Goal: Task Accomplishment & Management: Manage account settings

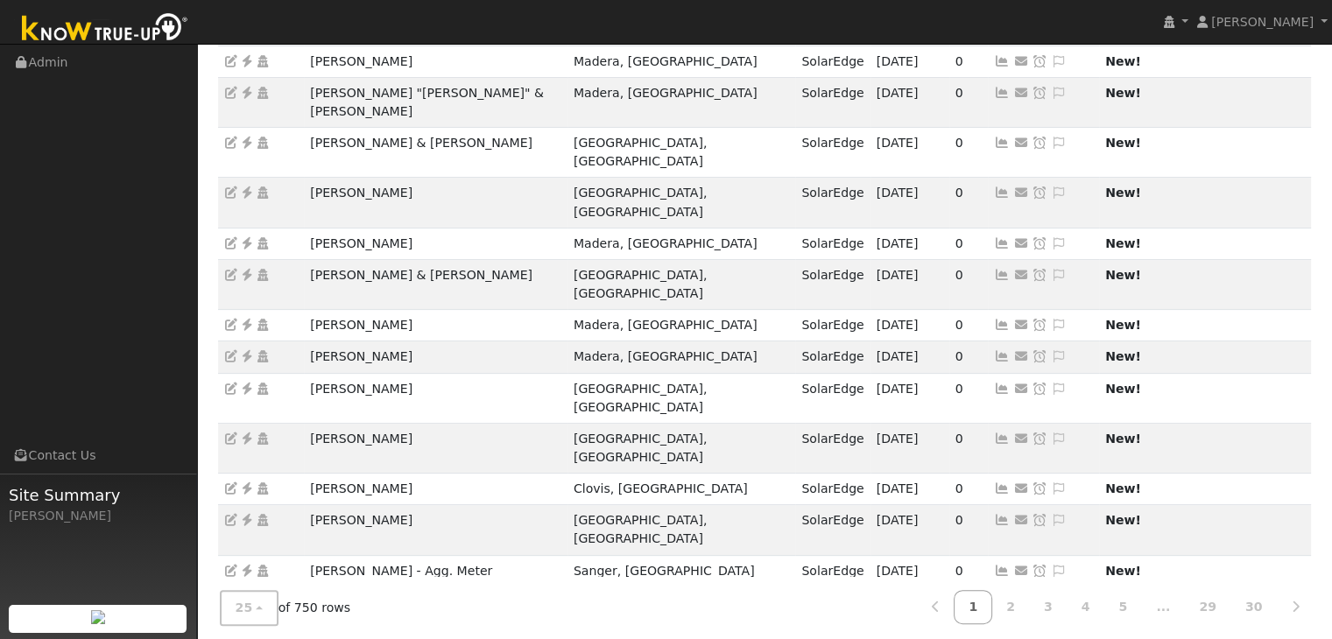
scroll to position [487, 0]
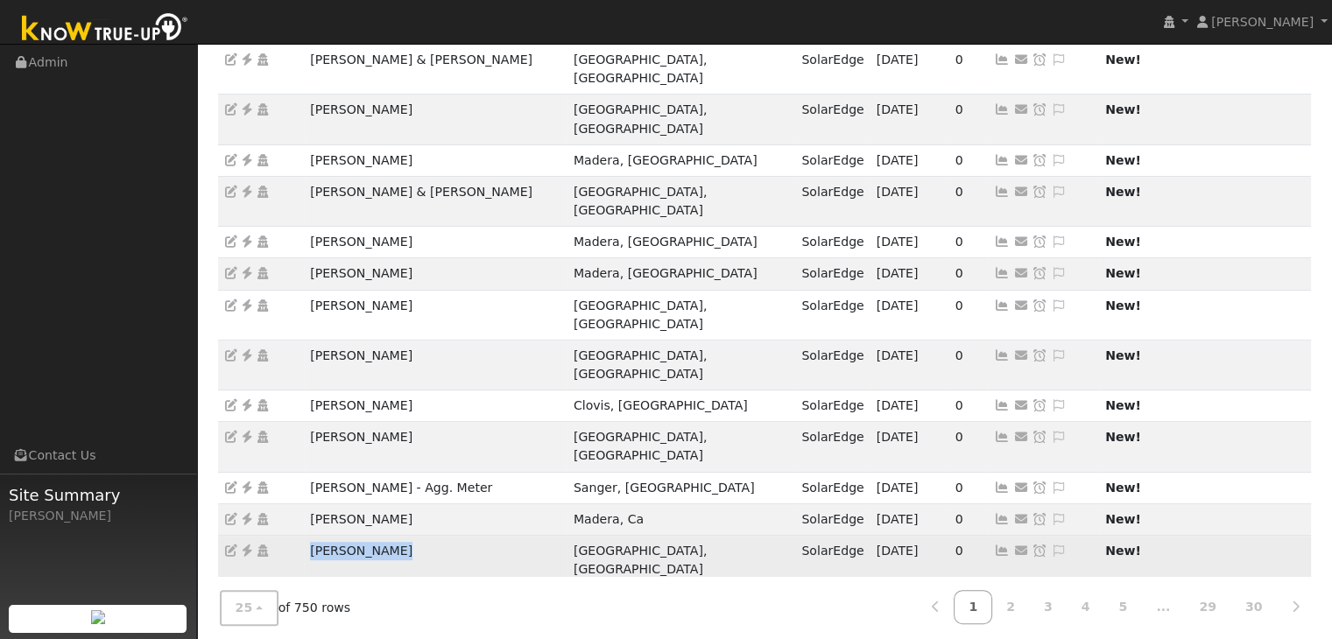
drag, startPoint x: 308, startPoint y: 380, endPoint x: 404, endPoint y: 374, distance: 95.7
click at [404, 535] on td "[PERSON_NAME]" at bounding box center [436, 560] width 264 height 50
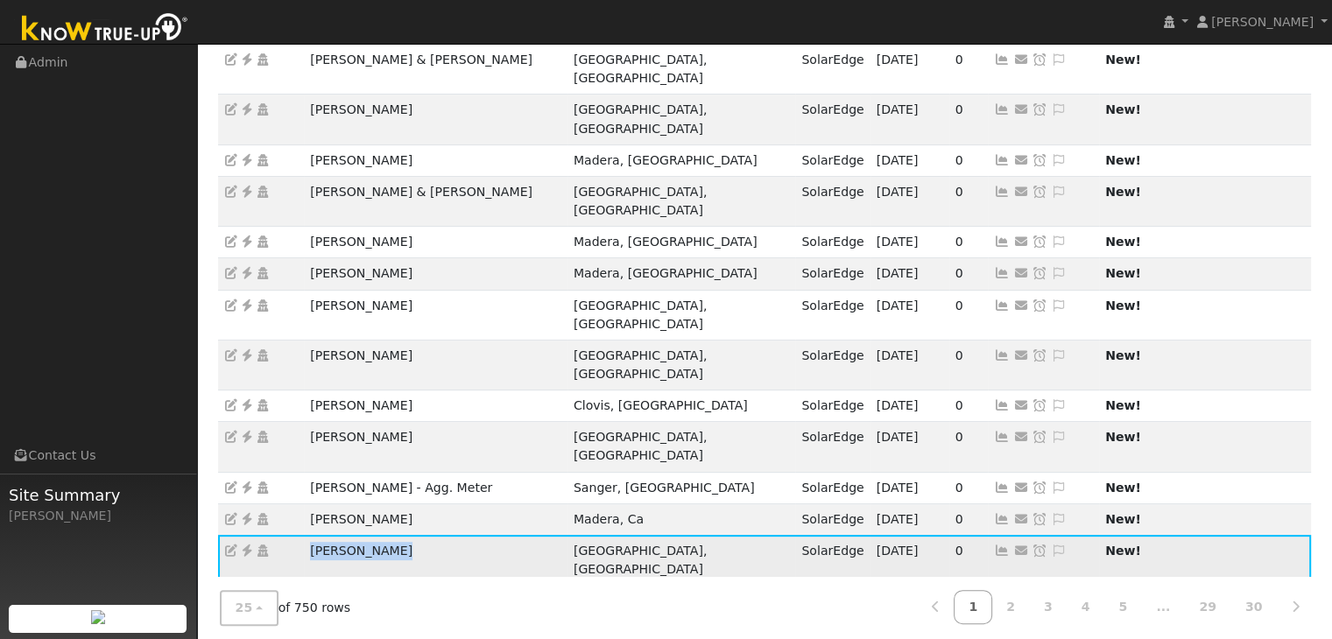
copy td "[PERSON_NAME]"
click at [249, 545] on icon at bounding box center [247, 551] width 16 height 12
click at [1051, 545] on icon at bounding box center [1059, 551] width 16 height 12
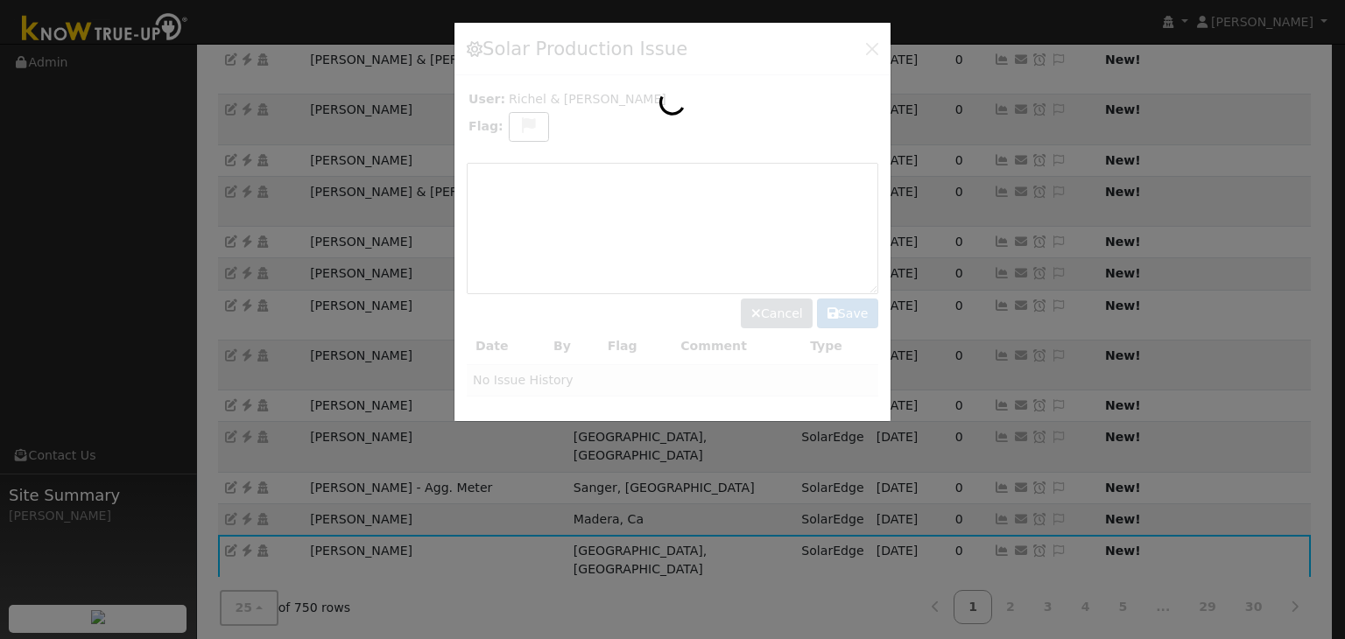
click at [525, 120] on div at bounding box center [673, 222] width 436 height 399
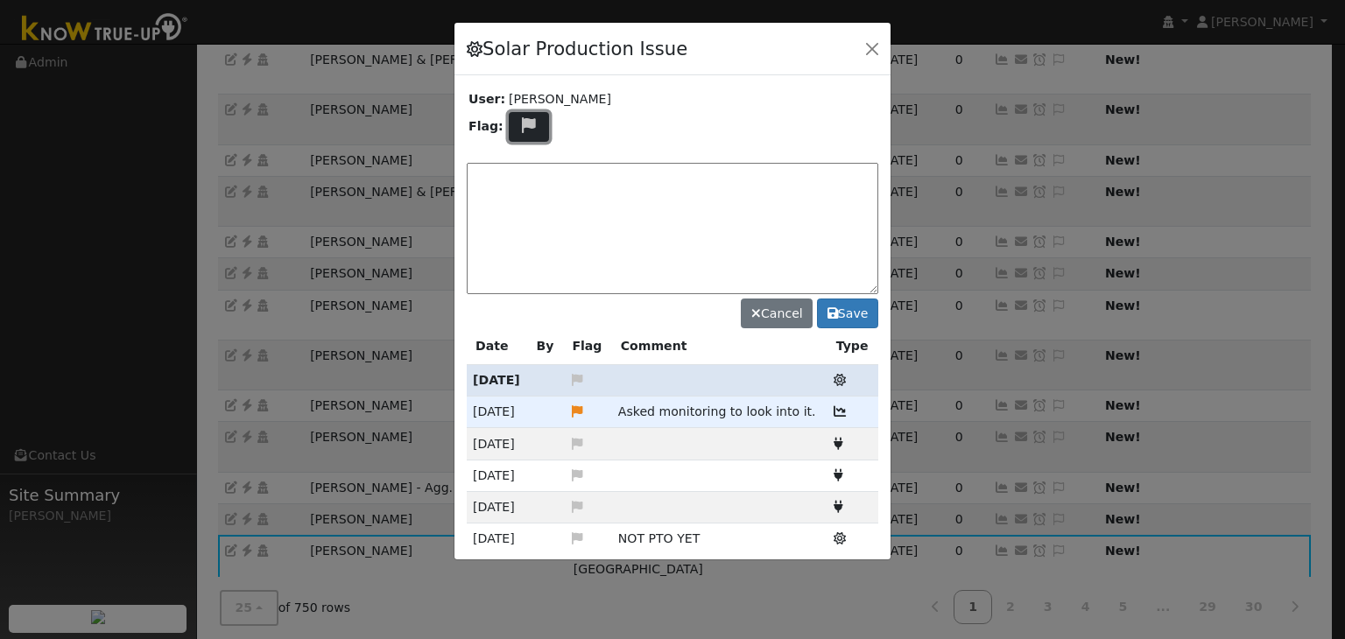
click at [528, 127] on icon at bounding box center [529, 125] width 20 height 16
click at [525, 183] on icon at bounding box center [528, 190] width 20 height 16
click at [567, 207] on textarea at bounding box center [673, 228] width 412 height 131
click at [624, 182] on textarea at bounding box center [673, 228] width 412 height 131
paste textarea "UNKNOWN PRODUCTION, NO COMMS since 9/23"
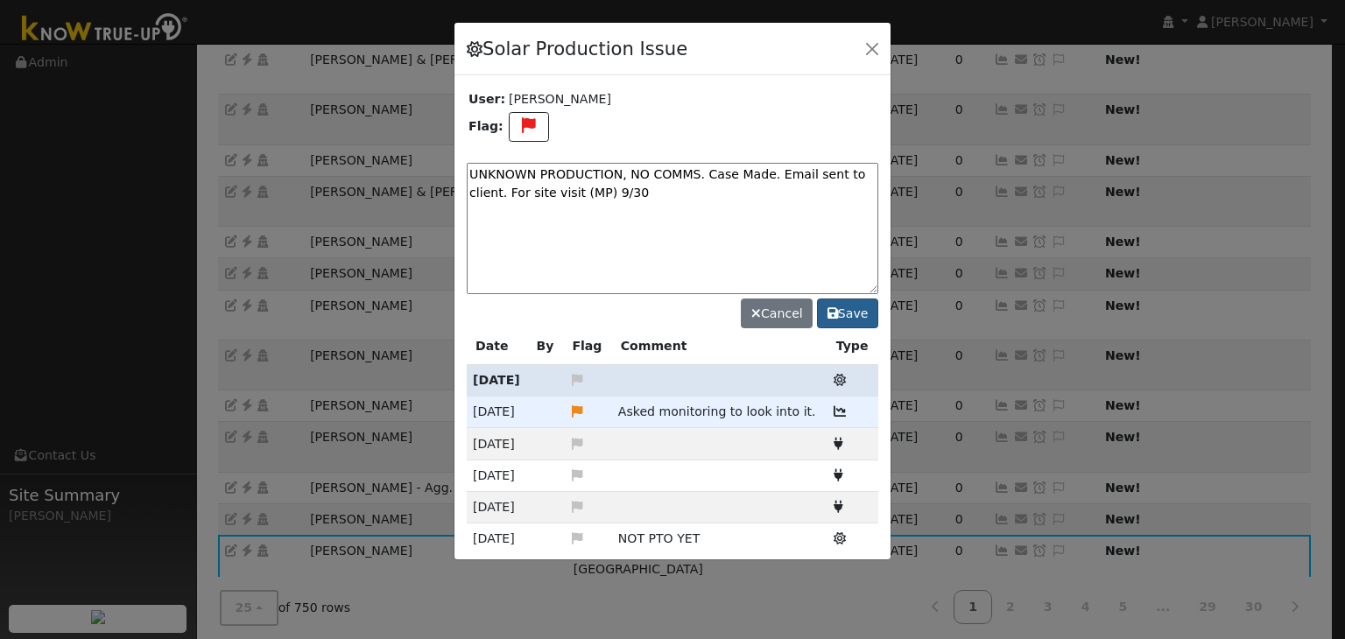
type textarea "UNKNOWN PRODUCTION, NO COMMS. Case Made. Email sent to client. For site visit (…"
click at [856, 316] on button "Save" at bounding box center [847, 314] width 61 height 30
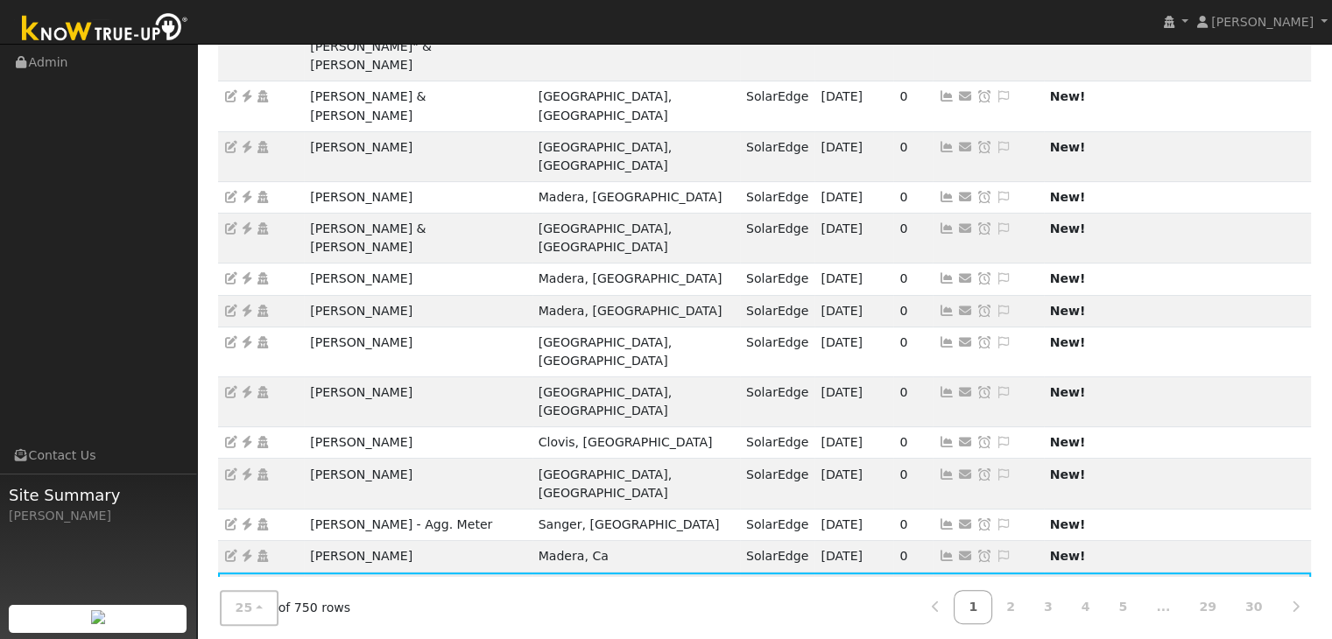
click at [976, 581] on icon at bounding box center [984, 587] width 16 height 12
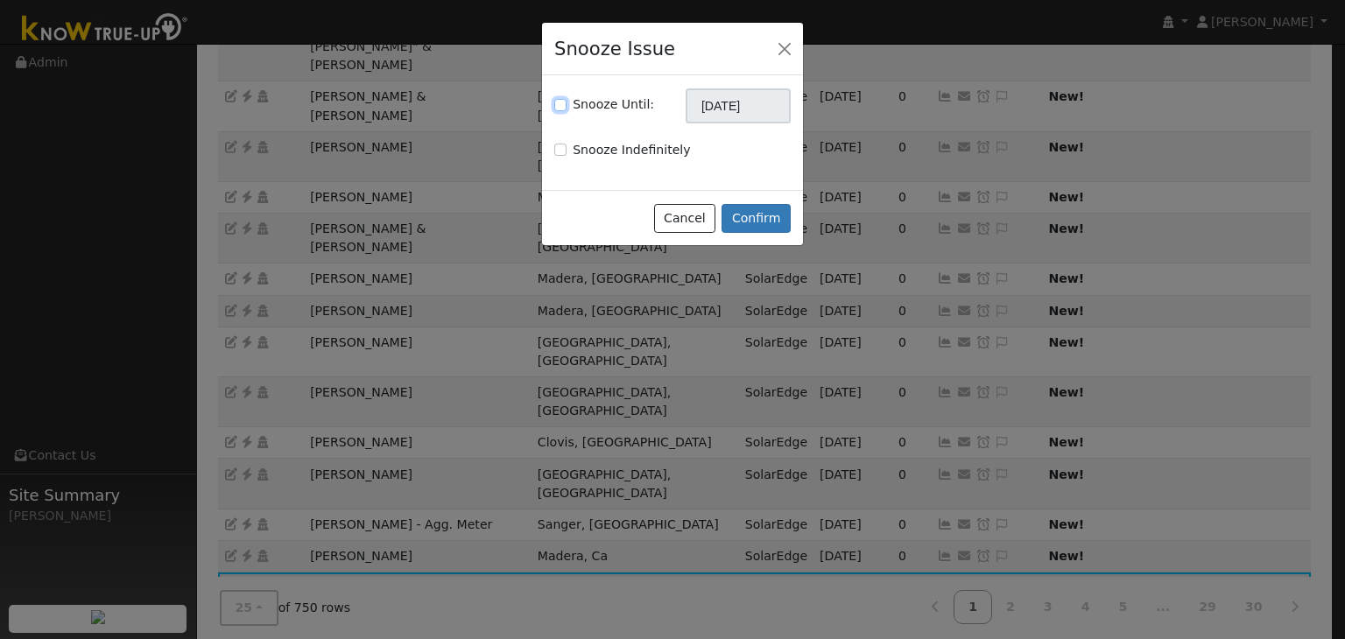
drag, startPoint x: 560, startPoint y: 105, endPoint x: 676, endPoint y: 106, distance: 116.5
click at [573, 100] on label "Snooze Until:" at bounding box center [613, 104] width 81 height 18
click at [567, 100] on input "Snooze Until:" at bounding box center [560, 105] width 12 height 12
checkbox input "true"
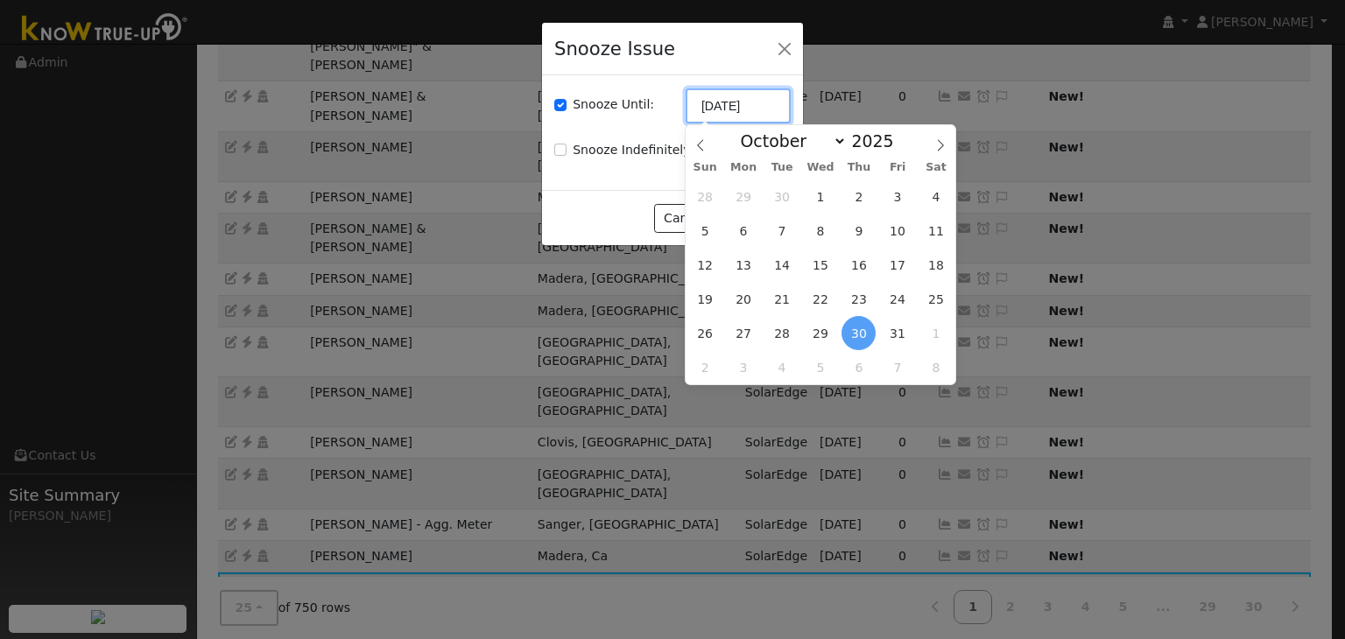
click at [704, 109] on input "[DATE]" at bounding box center [738, 105] width 105 height 35
click at [788, 260] on span "14" at bounding box center [782, 265] width 34 height 34
type input "10/14/2025"
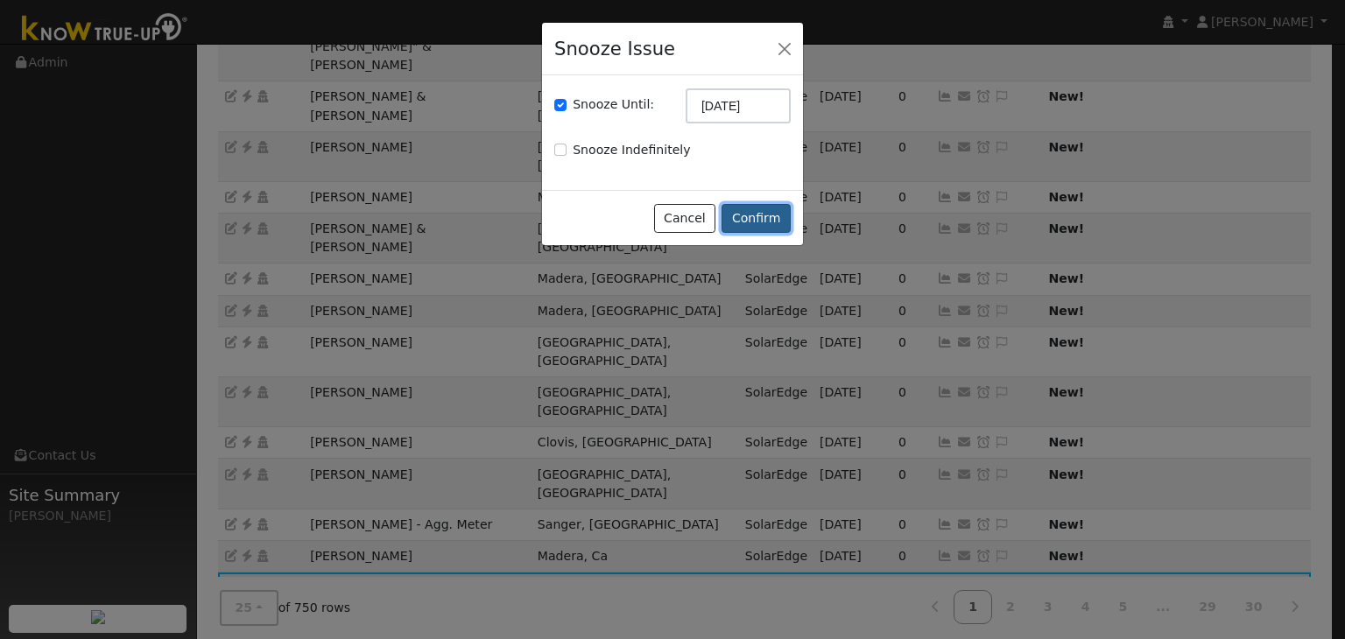
click at [760, 222] on button "Confirm" at bounding box center [756, 219] width 69 height 30
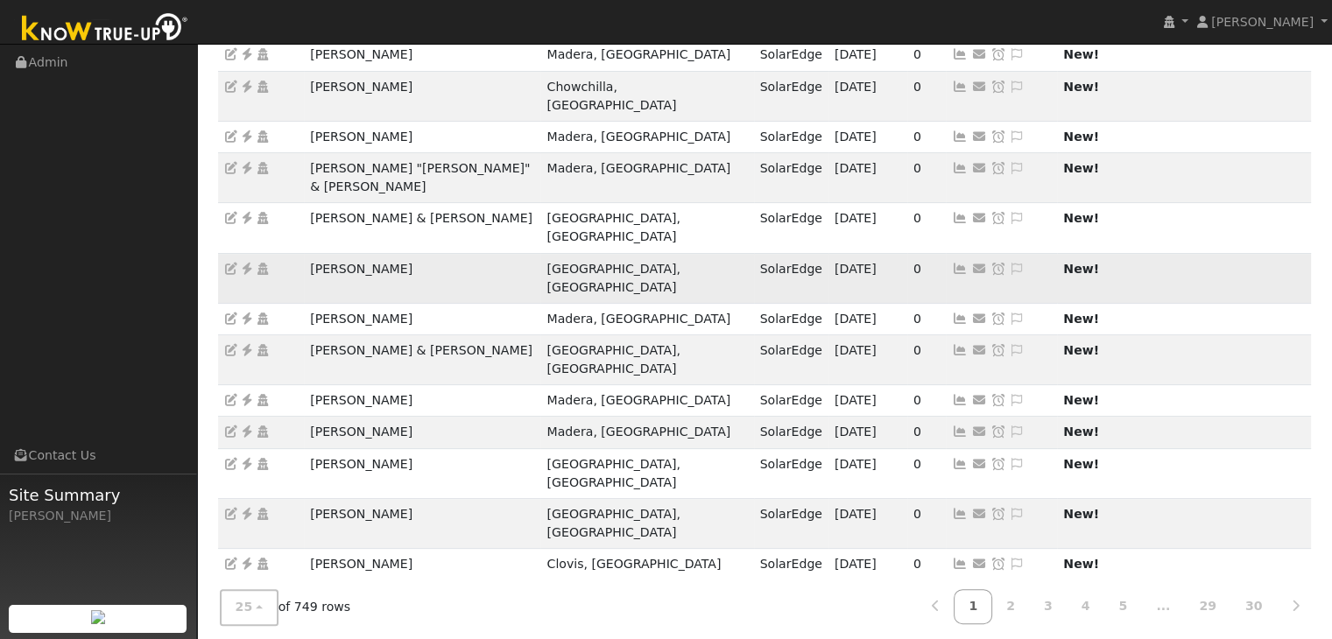
scroll to position [505, 0]
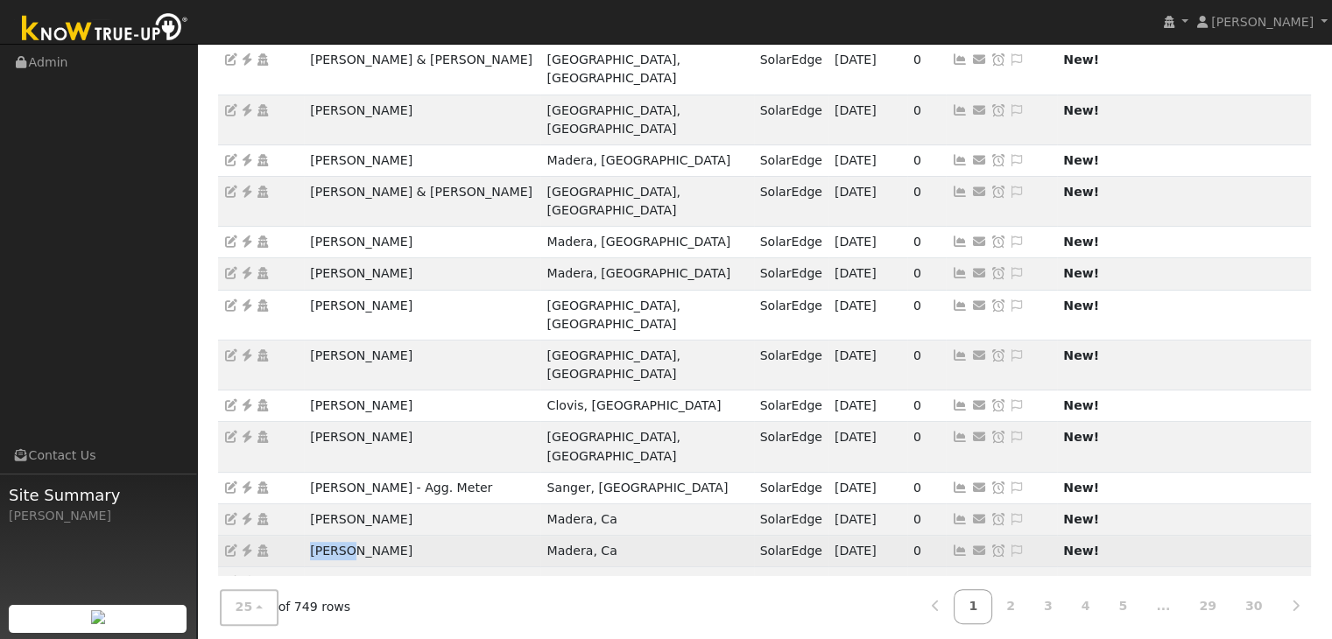
drag, startPoint x: 295, startPoint y: 369, endPoint x: 363, endPoint y: 363, distance: 68.5
click at [351, 535] on tr "Charles Wieland Madera, Ca SolarEdge 09/29/25 0 Send Email... Copy a Link Reset…" at bounding box center [765, 551] width 1094 height 32
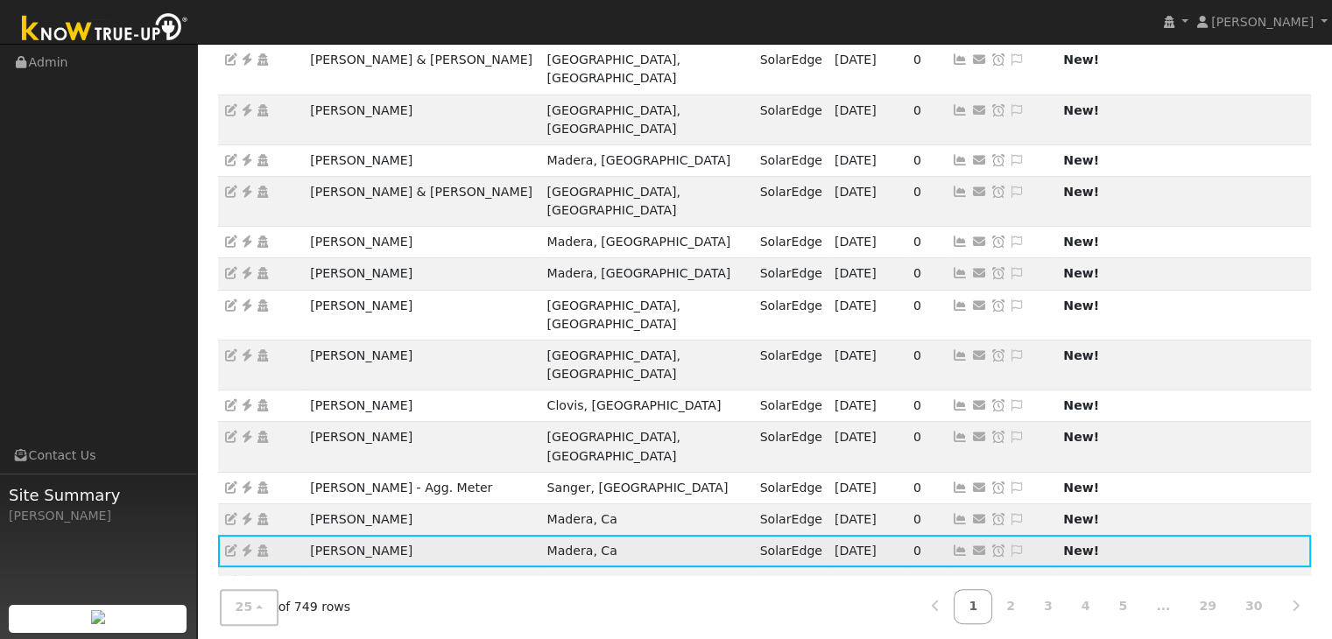
click at [417, 535] on td "Charles Wieland" at bounding box center [422, 551] width 236 height 32
click at [422, 535] on td "Charles Wieland" at bounding box center [422, 551] width 236 height 32
drag, startPoint x: 304, startPoint y: 356, endPoint x: 333, endPoint y: 356, distance: 28.9
click at [305, 535] on td "Charles Wieland" at bounding box center [422, 551] width 236 height 32
drag, startPoint x: 333, startPoint y: 356, endPoint x: 439, endPoint y: 352, distance: 106.0
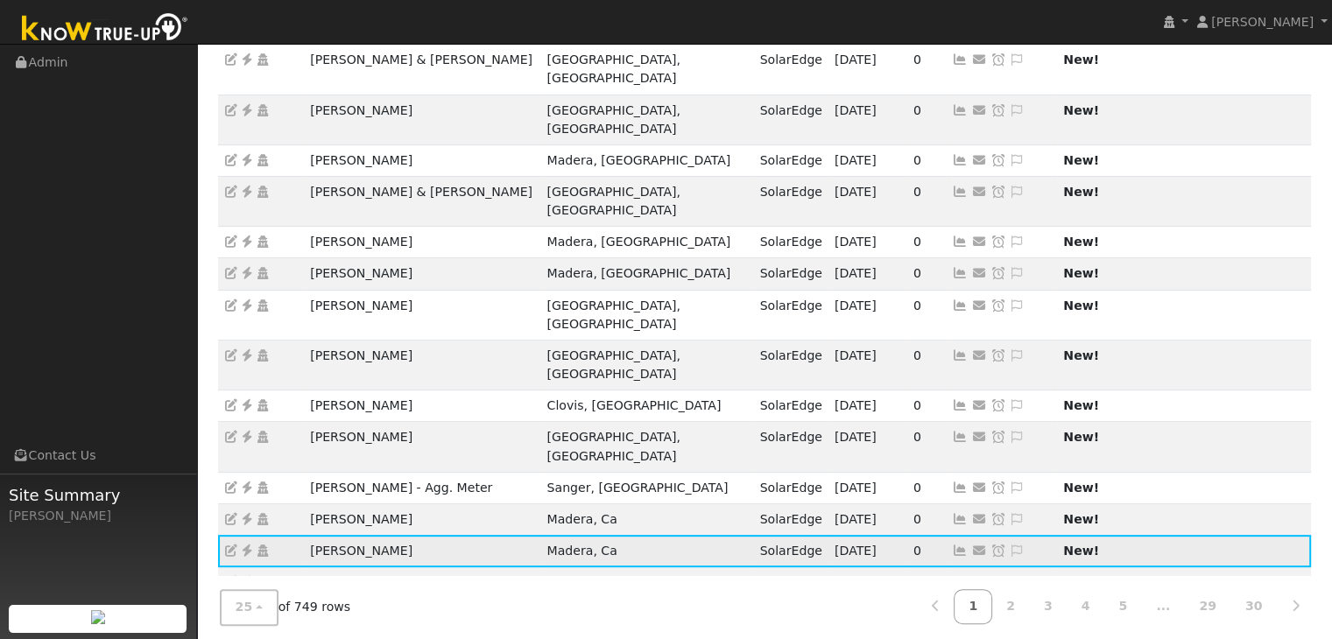
click at [439, 535] on td "Charles Wieland" at bounding box center [422, 551] width 236 height 32
drag, startPoint x: 292, startPoint y: 363, endPoint x: 487, endPoint y: 347, distance: 195.1
click at [394, 535] on tr "Charles Wieland Madera, Ca SolarEdge 09/29/25 0 Send Email... Copy a Link Reset…" at bounding box center [765, 551] width 1094 height 32
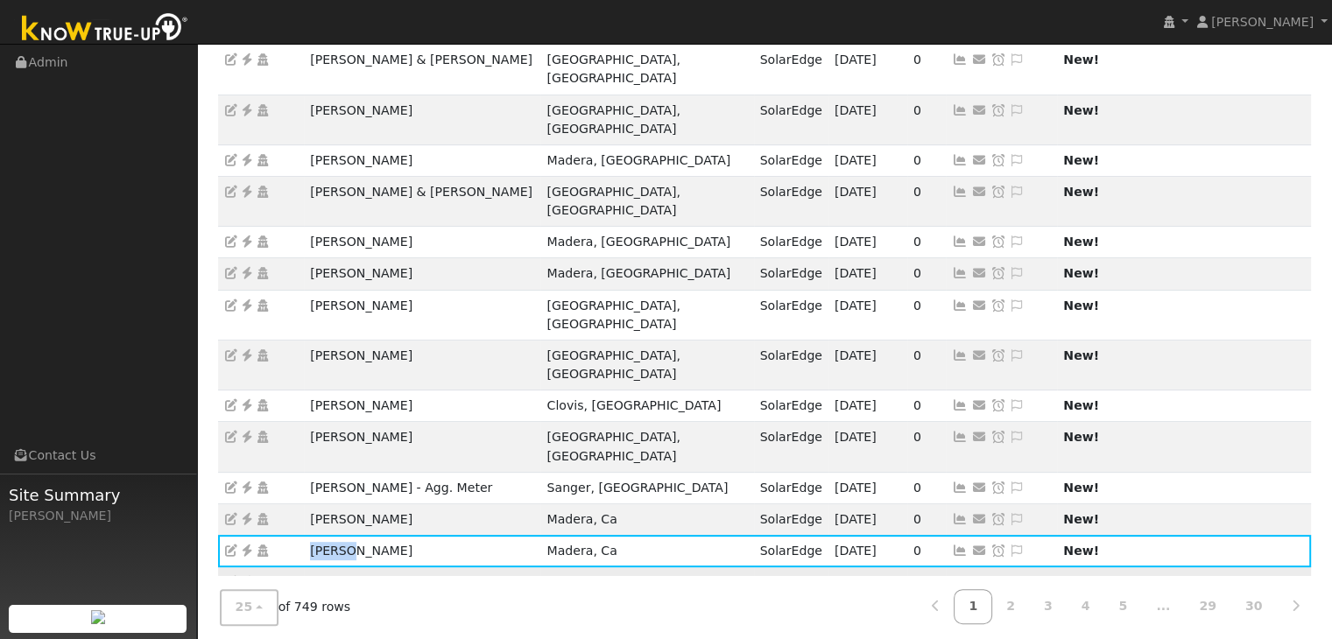
copy tr "Charles Wieland"
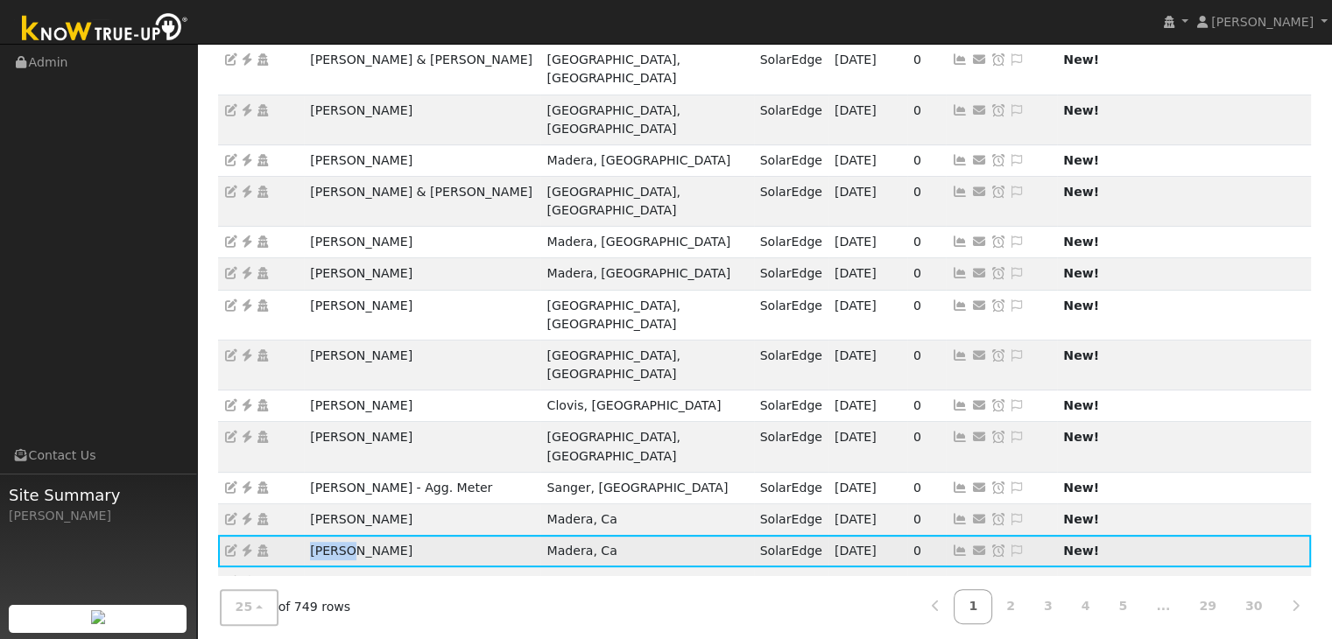
click at [245, 545] on icon at bounding box center [247, 551] width 16 height 12
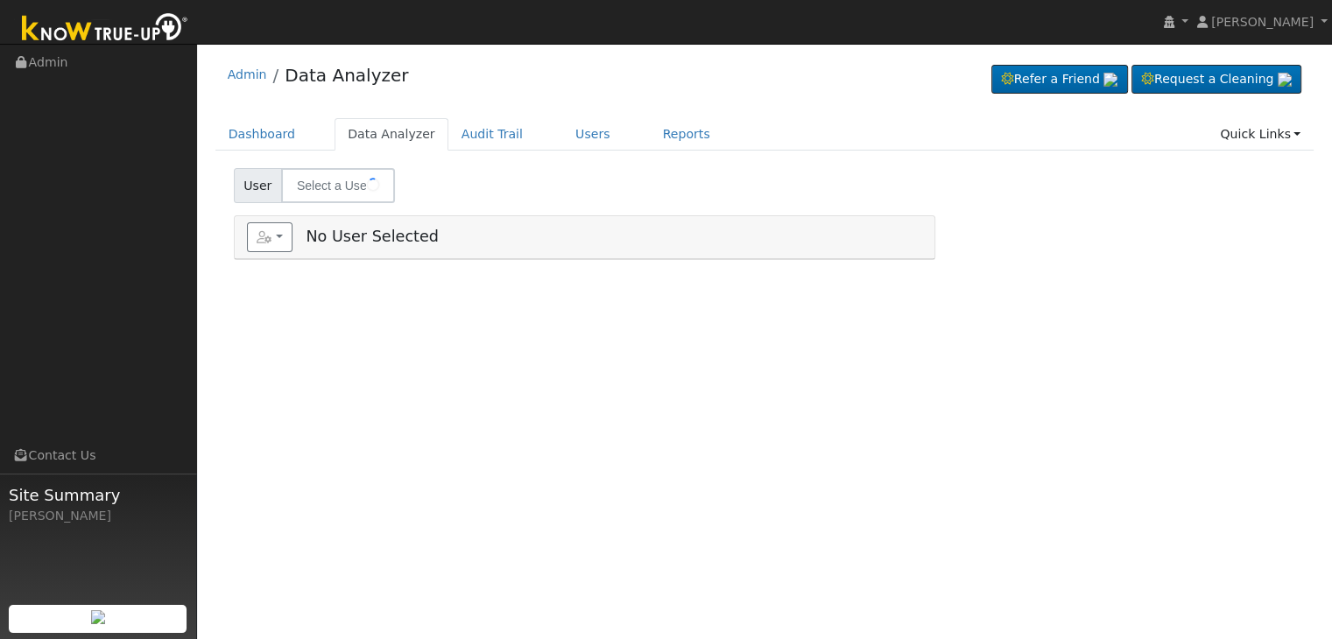
type input "[PERSON_NAME]"
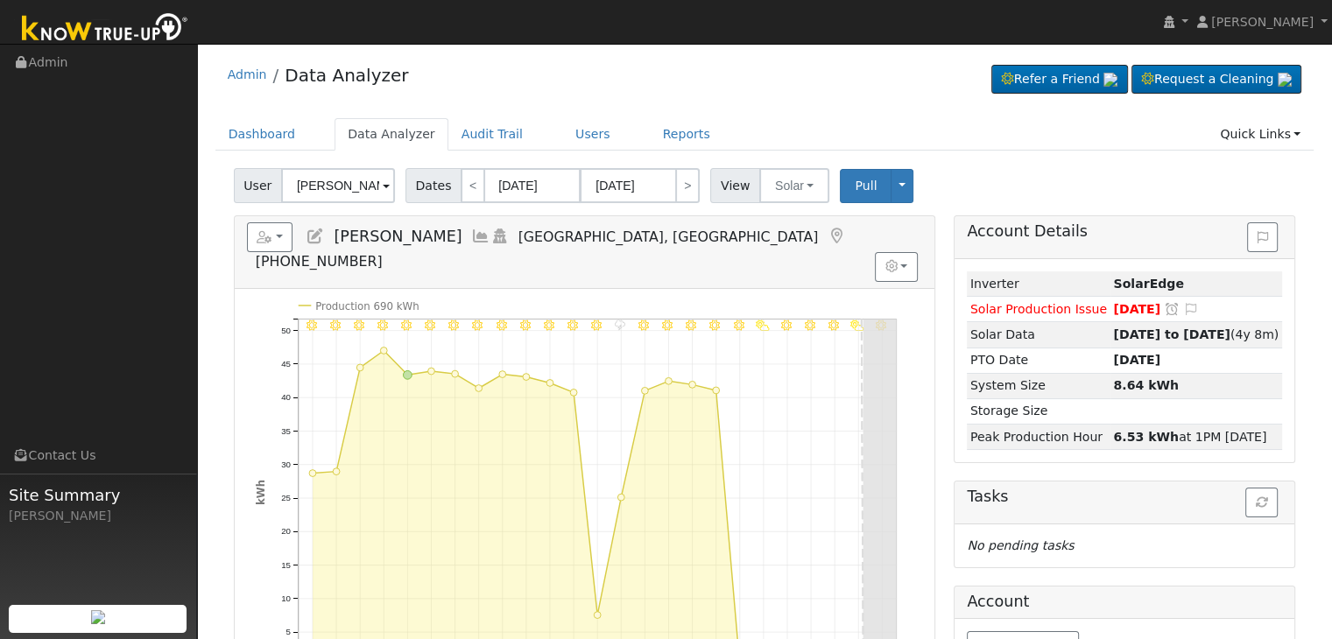
click at [827, 230] on icon at bounding box center [836, 237] width 19 height 16
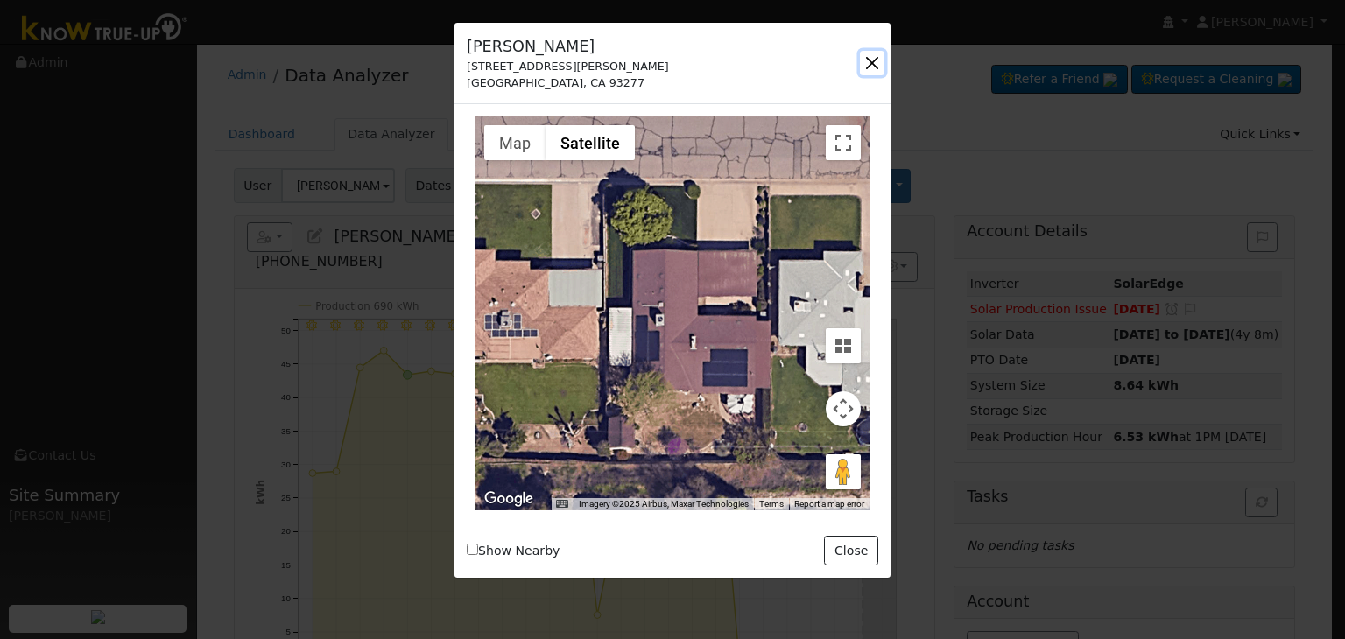
click at [872, 64] on button "button" at bounding box center [872, 63] width 25 height 25
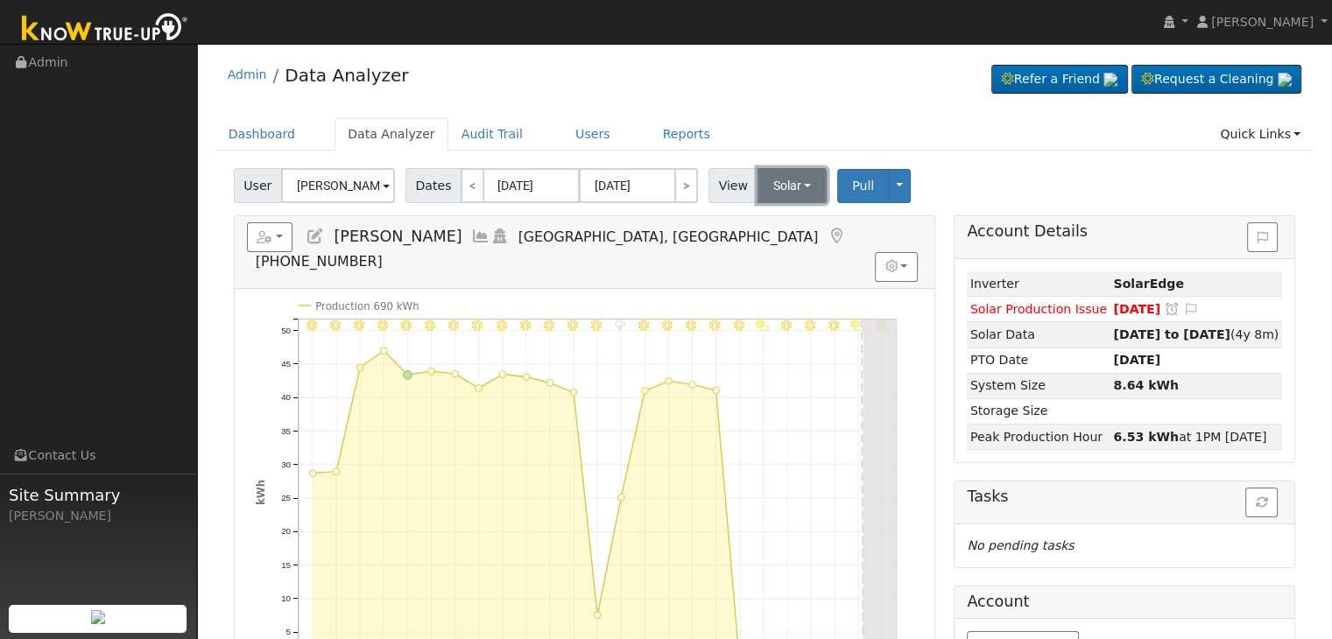
click at [767, 182] on button "Solar" at bounding box center [793, 185] width 70 height 35
click at [788, 222] on link "Utility" at bounding box center [815, 224] width 122 height 25
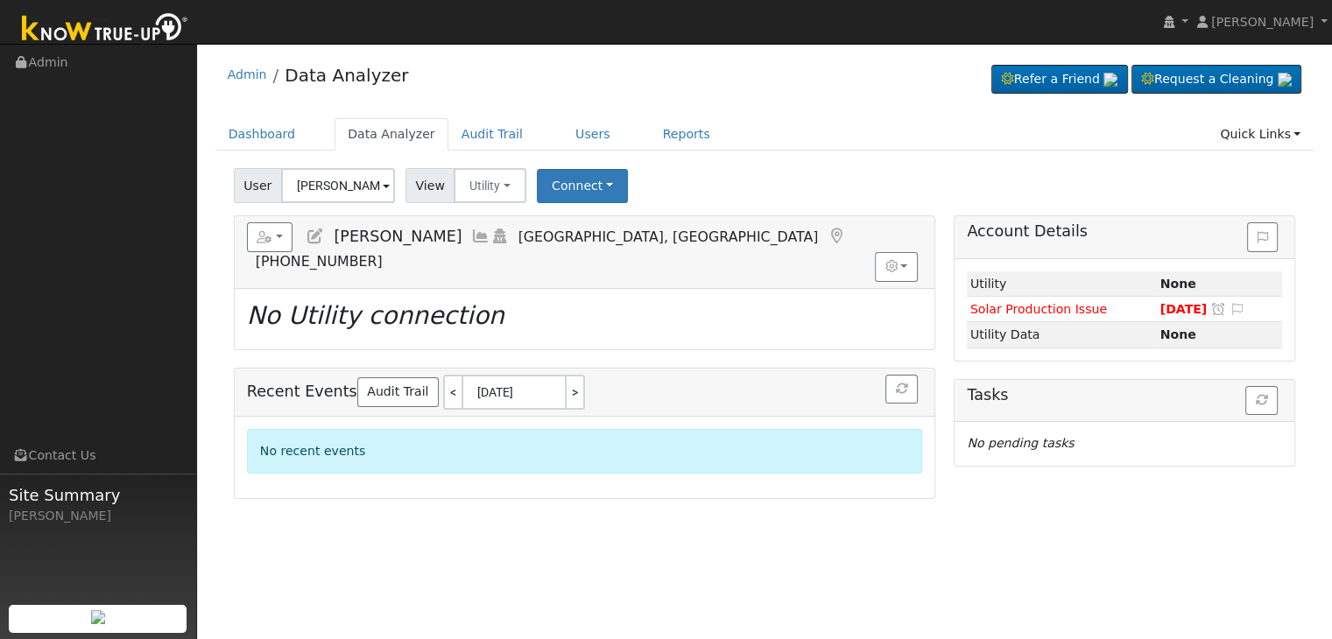
click at [314, 232] on icon at bounding box center [315, 237] width 19 height 16
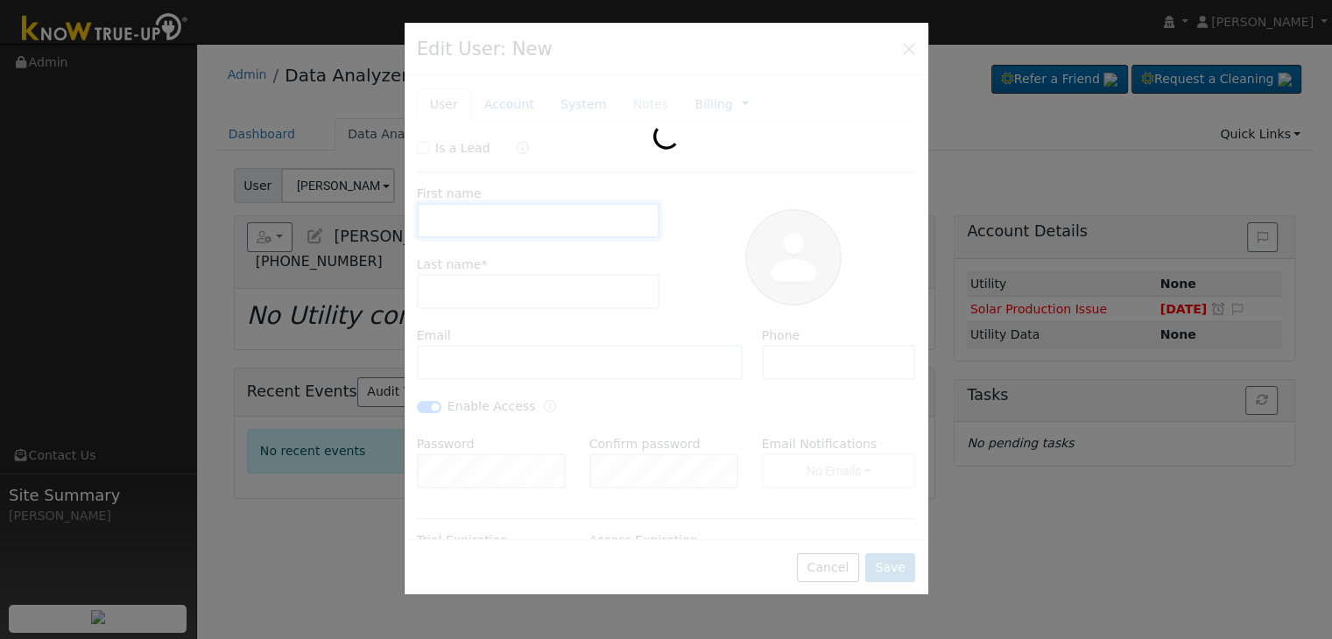
type input "[PERSON_NAME]"
type input "[EMAIL_ADDRESS][DOMAIN_NAME]"
type input "[PHONE_NUMBER]"
checkbox input "true"
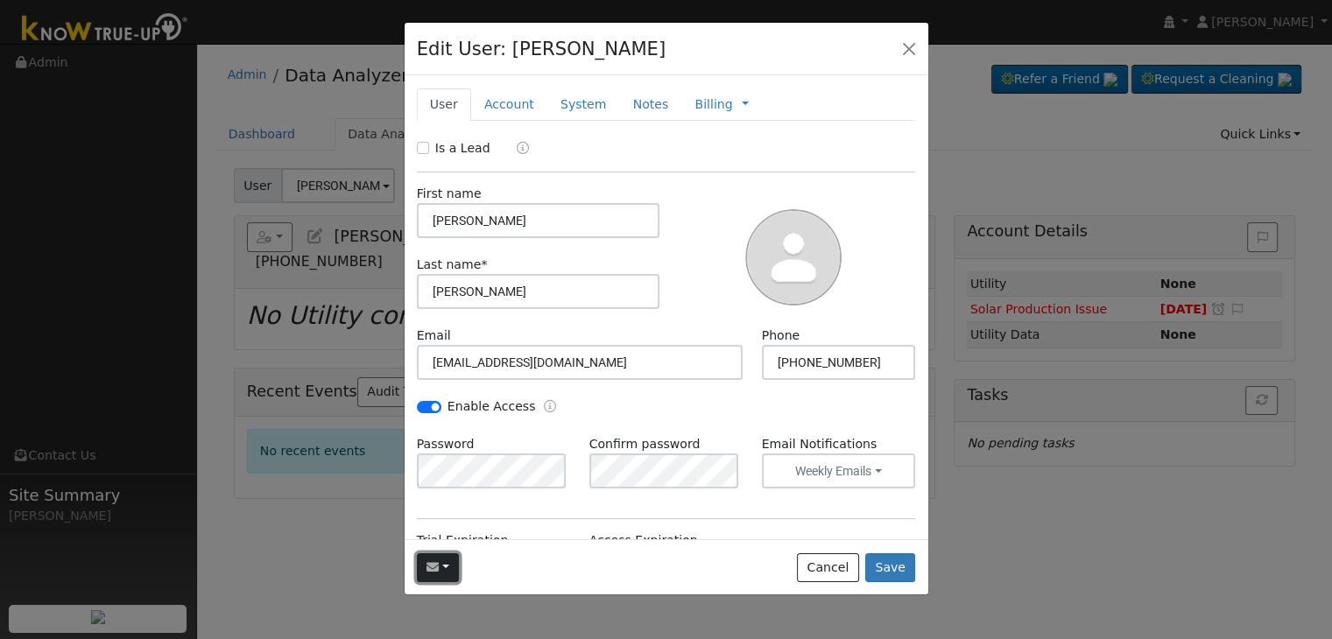
click at [441, 567] on button "button" at bounding box center [438, 568] width 43 height 30
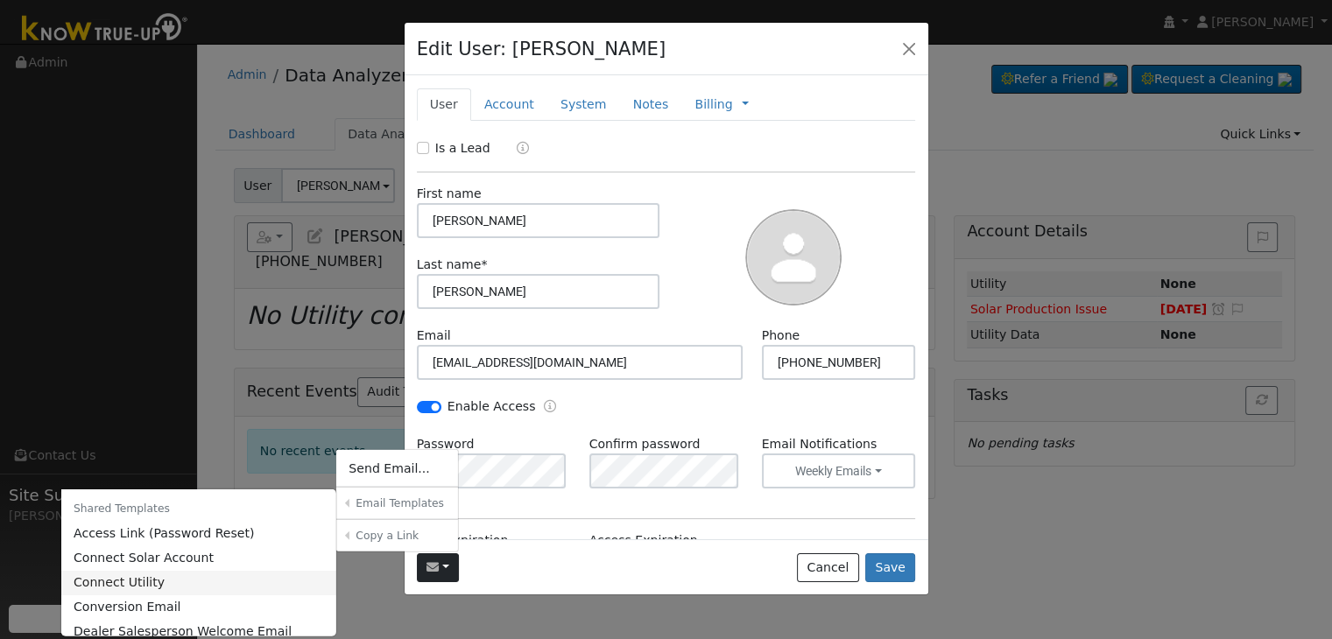
click at [192, 575] on link "Connect Utility" at bounding box center [199, 582] width 276 height 25
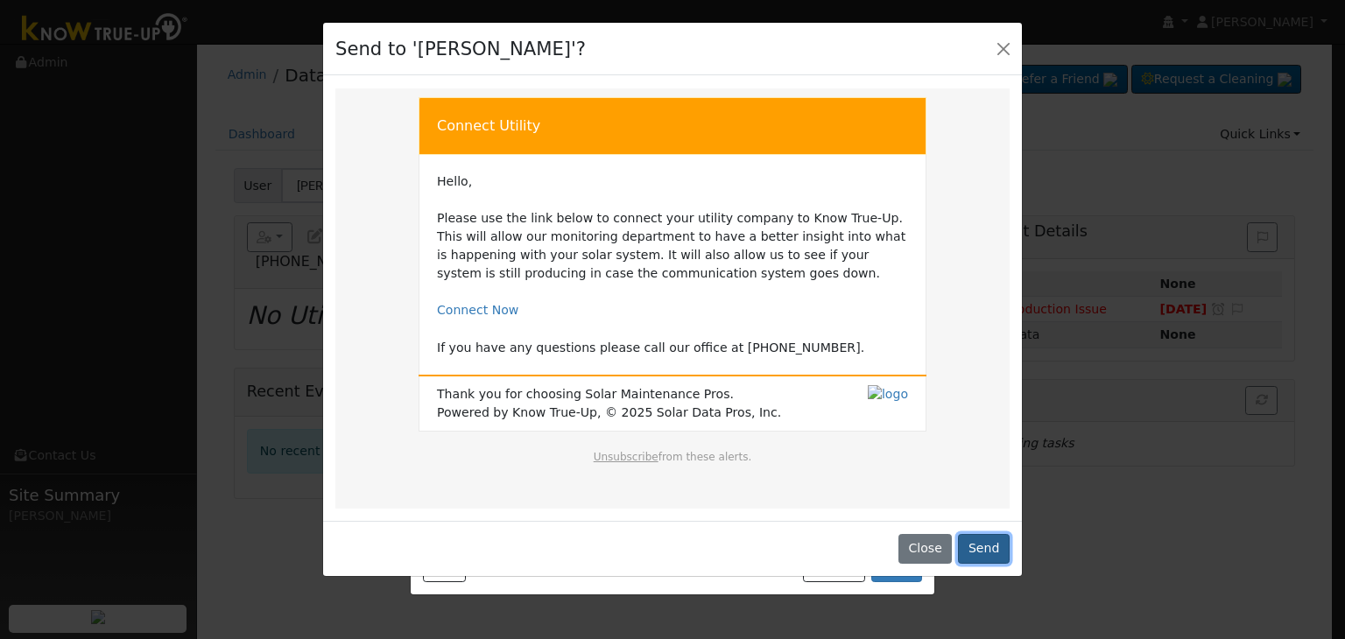
click at [976, 554] on button "Send" at bounding box center [984, 549] width 52 height 30
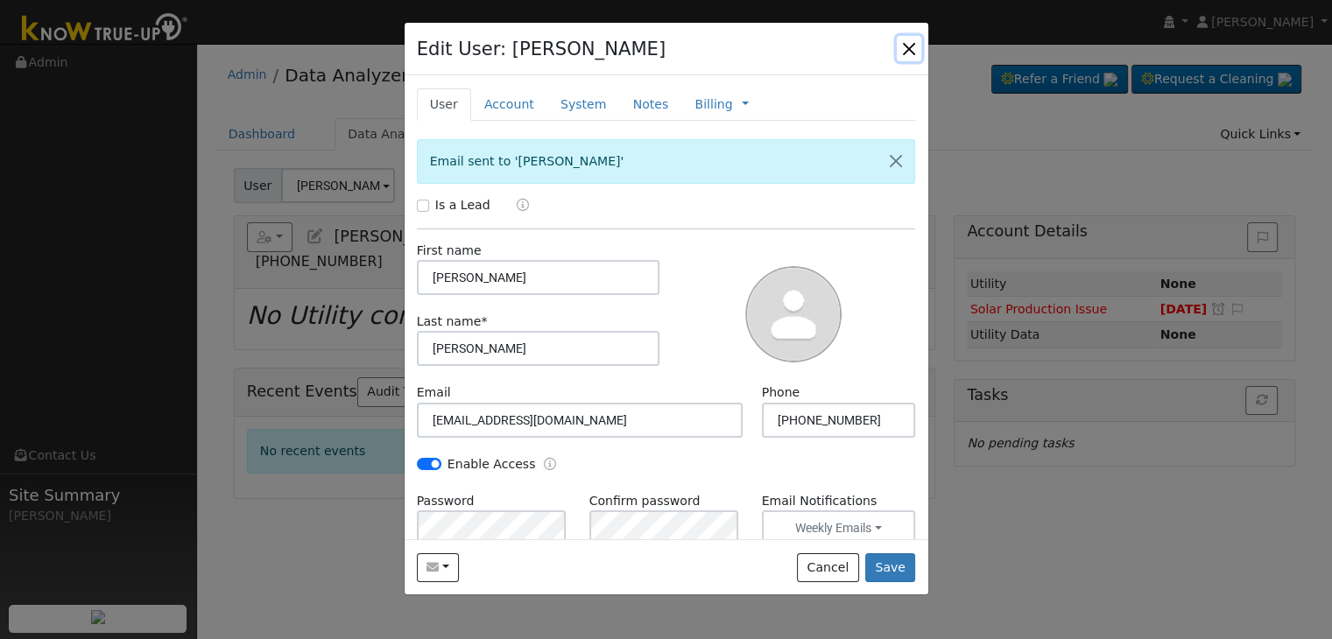
click at [908, 46] on button "button" at bounding box center [909, 48] width 25 height 25
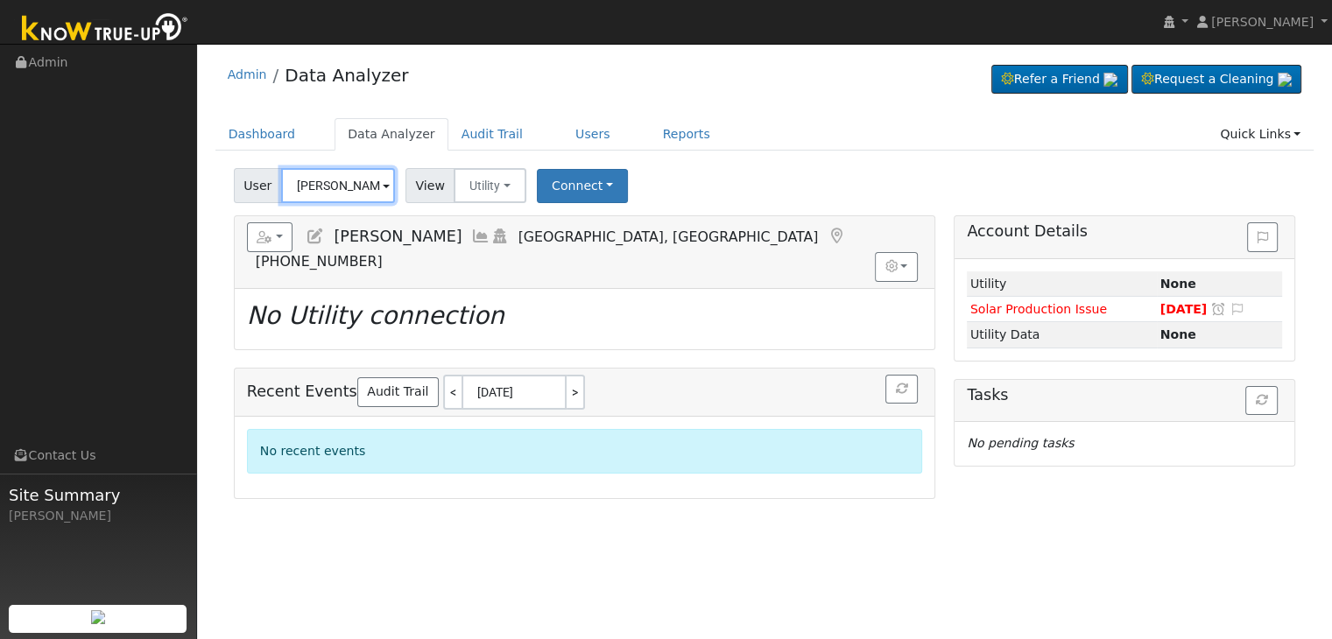
click at [342, 189] on input "[PERSON_NAME]" at bounding box center [338, 185] width 114 height 35
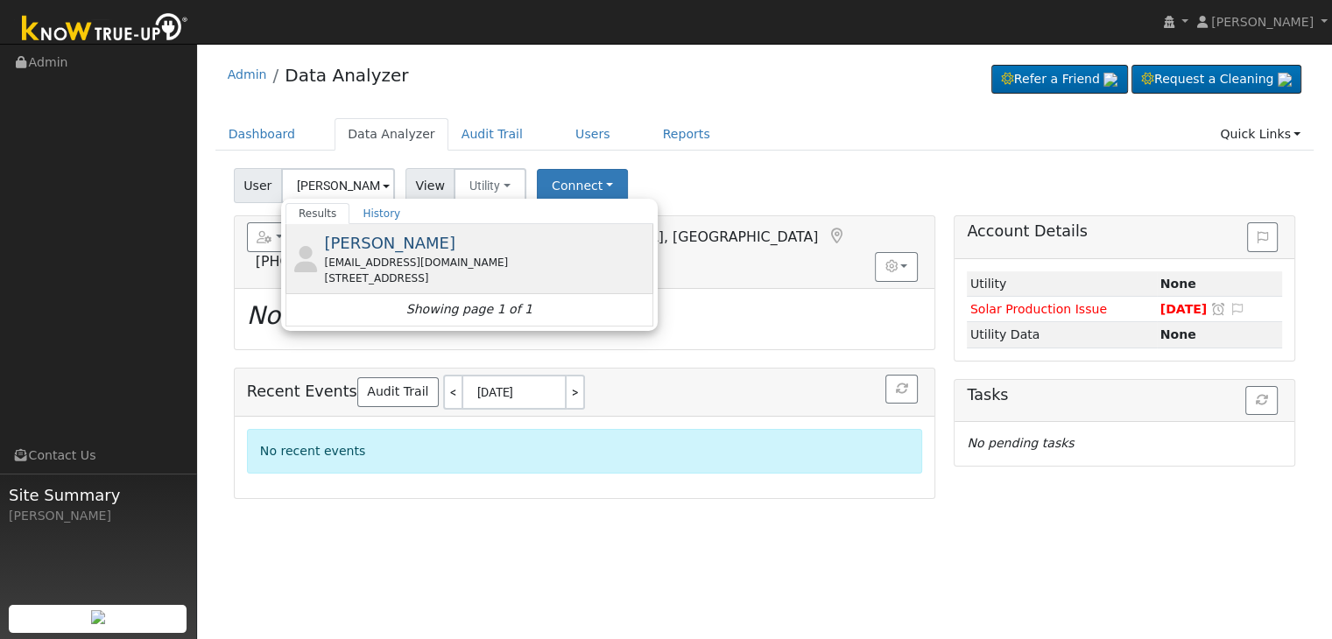
click at [361, 271] on div "[STREET_ADDRESS]" at bounding box center [486, 279] width 325 height 16
type input "[PERSON_NAME]"
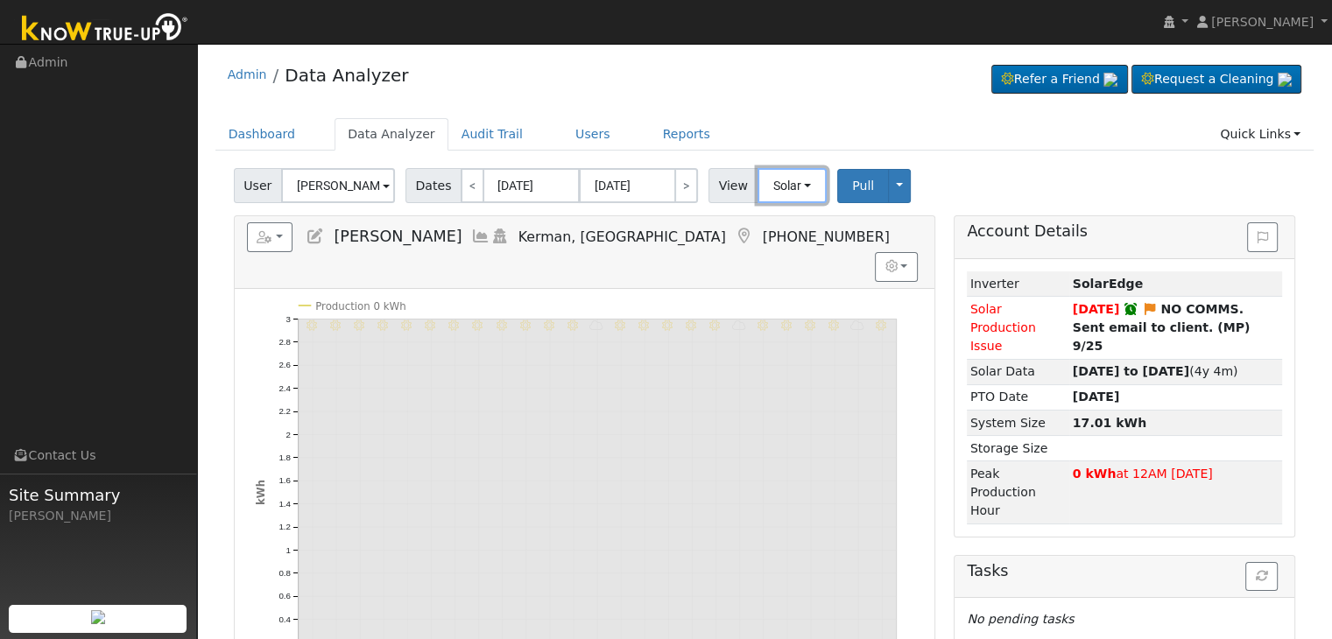
drag, startPoint x: 766, startPoint y: 194, endPoint x: 778, endPoint y: 218, distance: 27.0
click at [767, 194] on button "Solar" at bounding box center [793, 185] width 70 height 35
click at [777, 221] on link "Utility" at bounding box center [815, 224] width 122 height 25
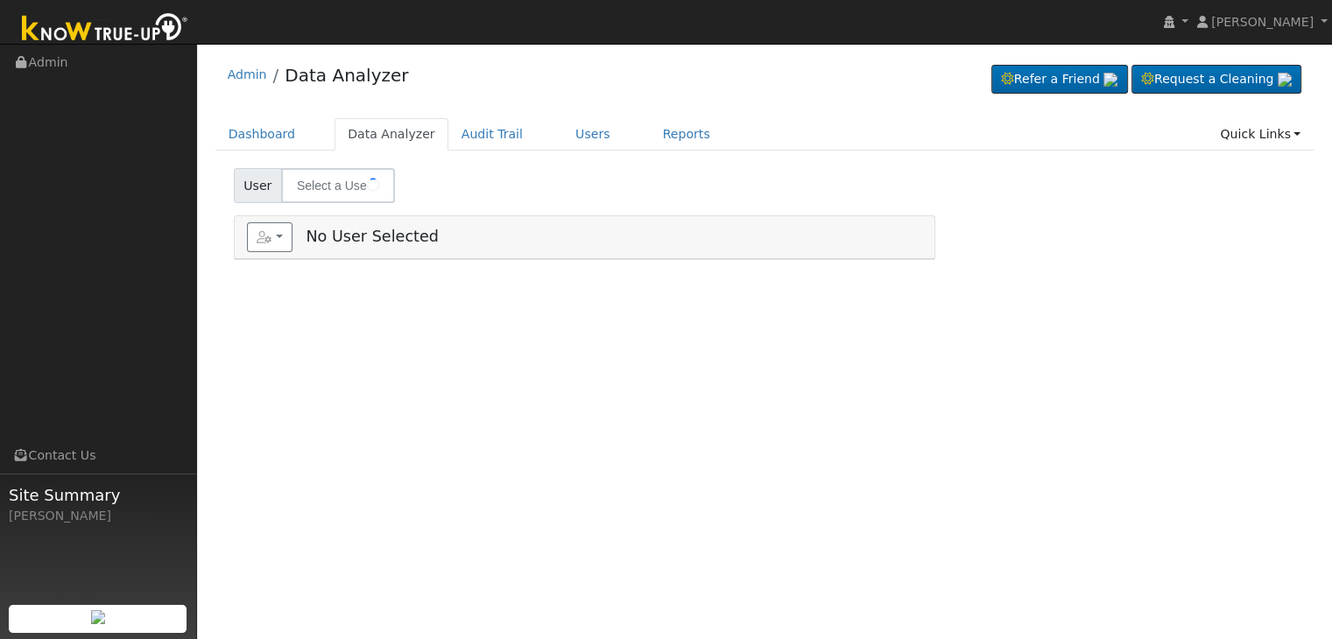
type input "[PERSON_NAME]"
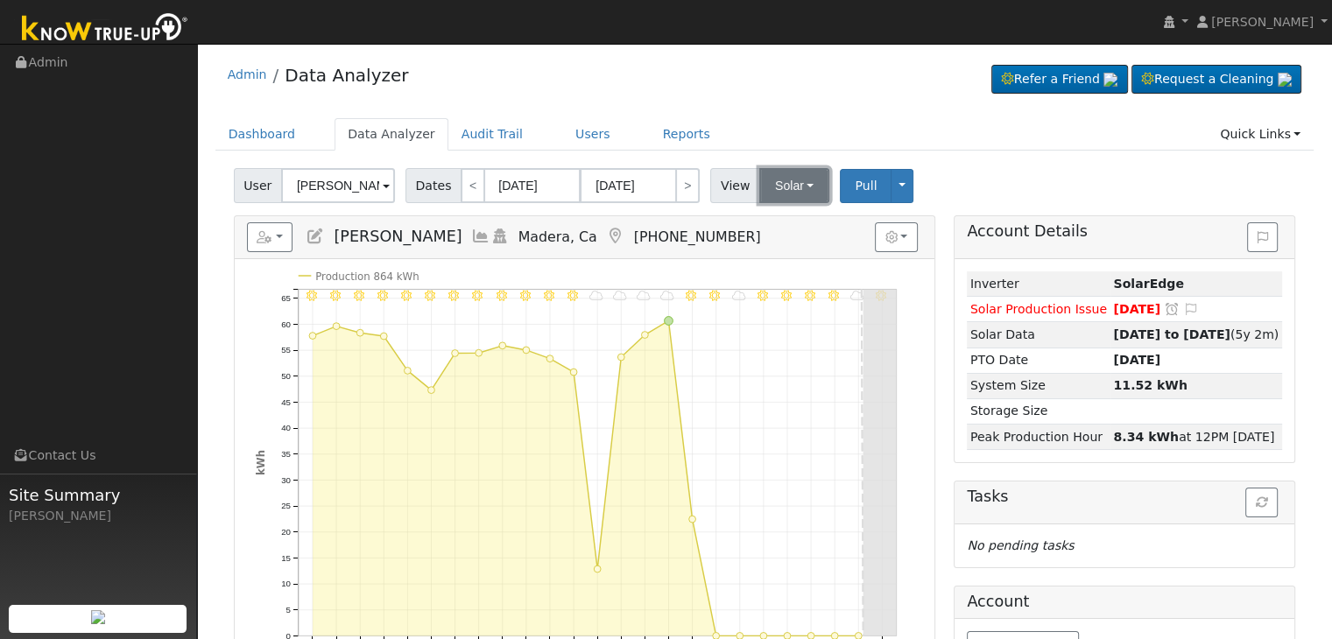
click at [792, 176] on button "Solar" at bounding box center [794, 185] width 70 height 35
click at [800, 222] on link "Utility" at bounding box center [817, 224] width 122 height 25
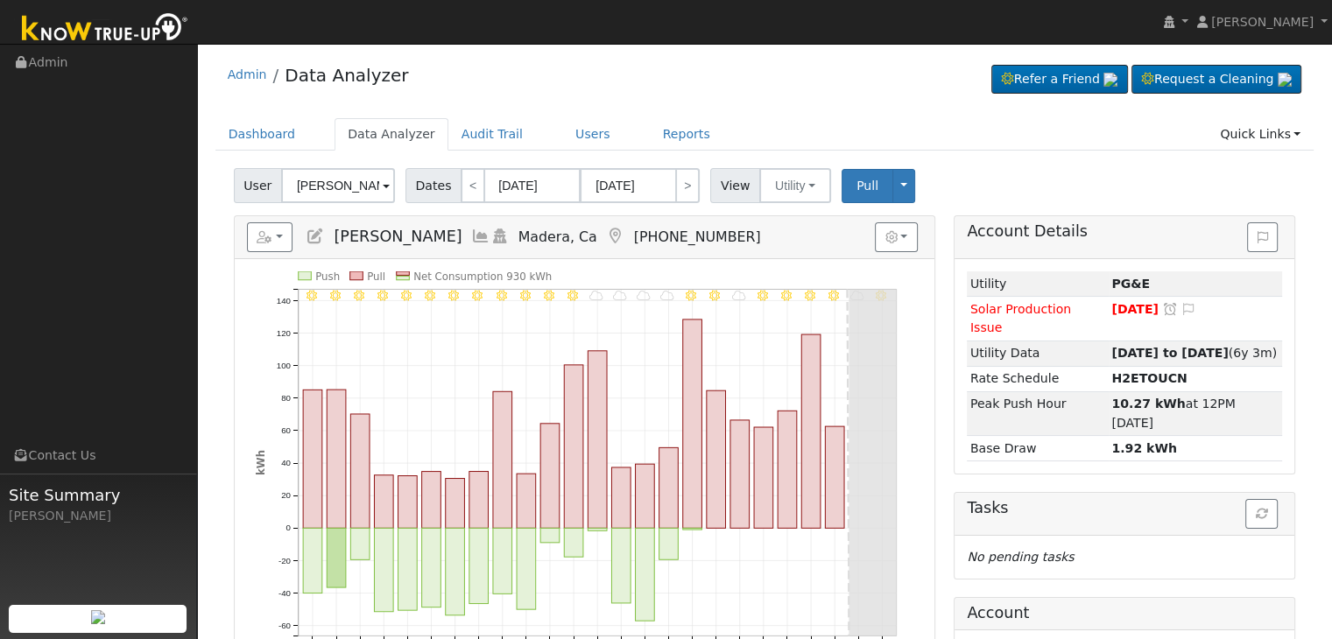
click at [606, 231] on icon at bounding box center [615, 237] width 19 height 16
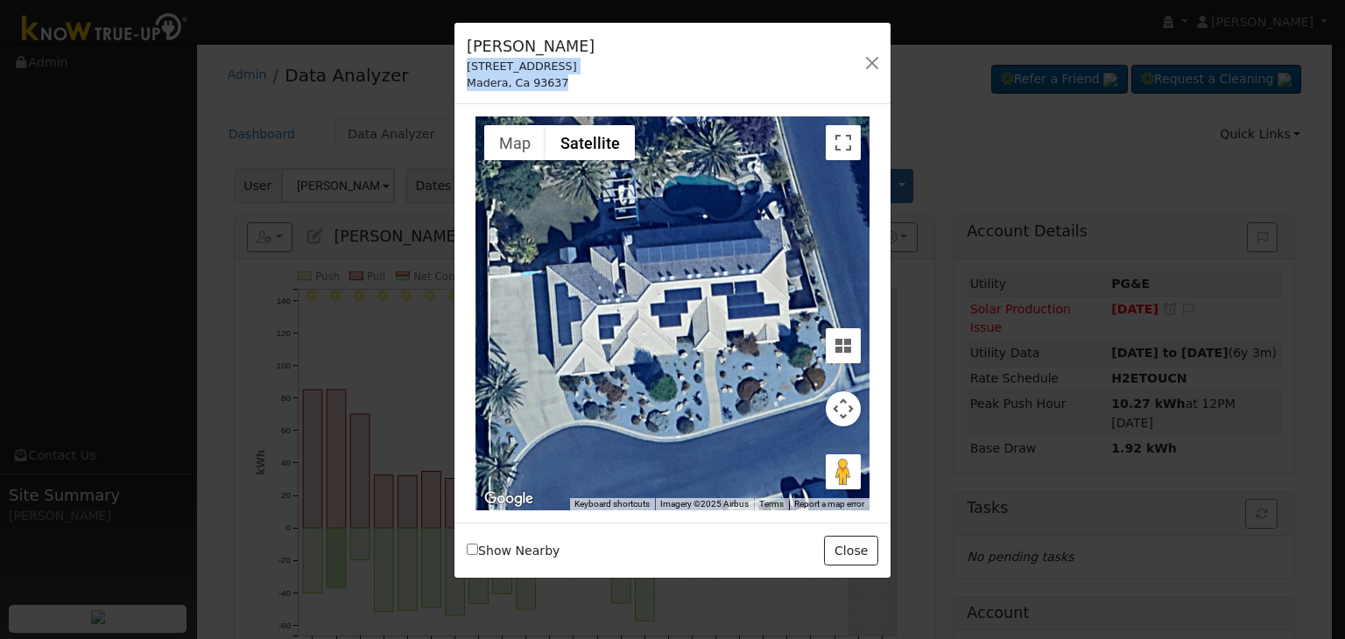
drag, startPoint x: 469, startPoint y: 66, endPoint x: 591, endPoint y: 84, distance: 124.0
click at [591, 84] on div "Charles Wieland 130 East Loop Madera, Ca 93637 Default Account Default Account …" at bounding box center [673, 64] width 436 height 82
click at [874, 60] on button "button" at bounding box center [872, 63] width 25 height 25
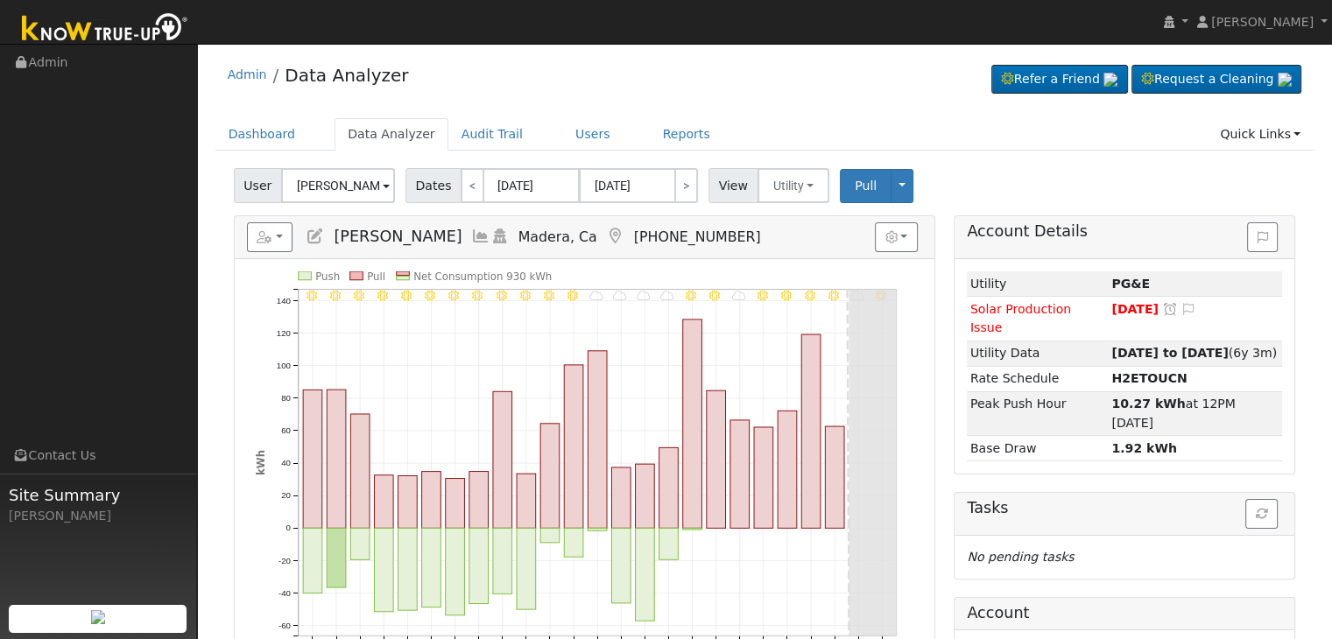
click at [606, 233] on icon at bounding box center [615, 237] width 19 height 16
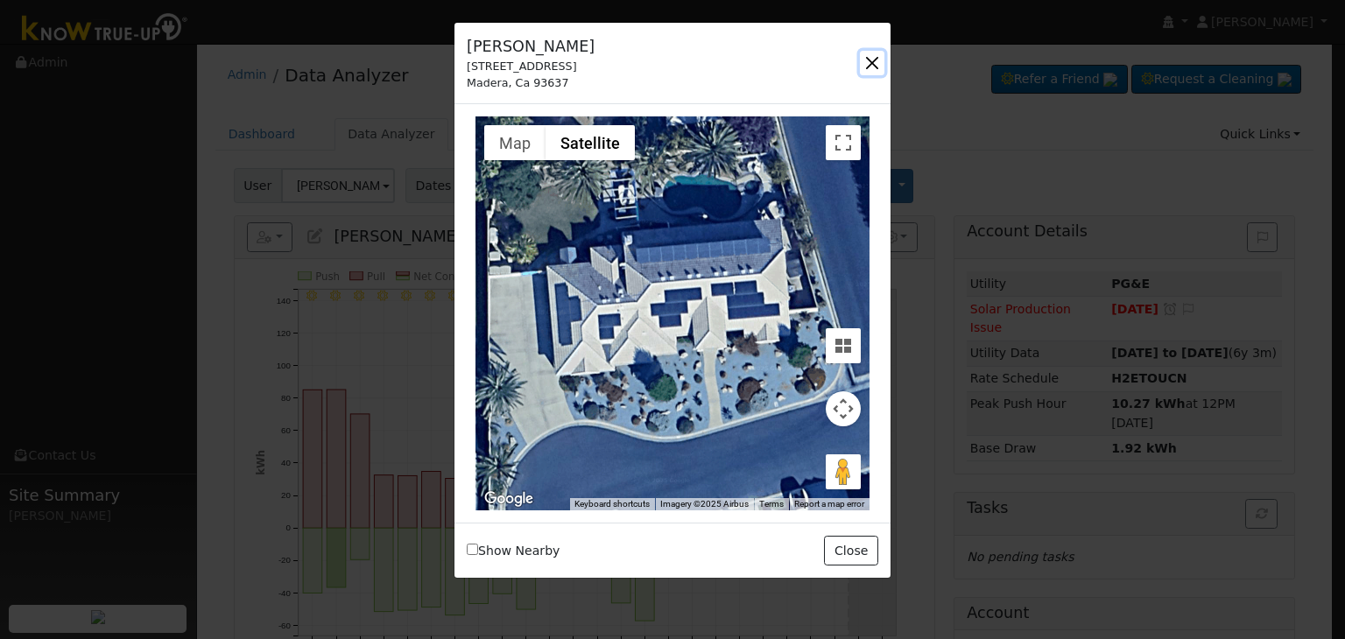
click at [867, 53] on button "button" at bounding box center [872, 63] width 25 height 25
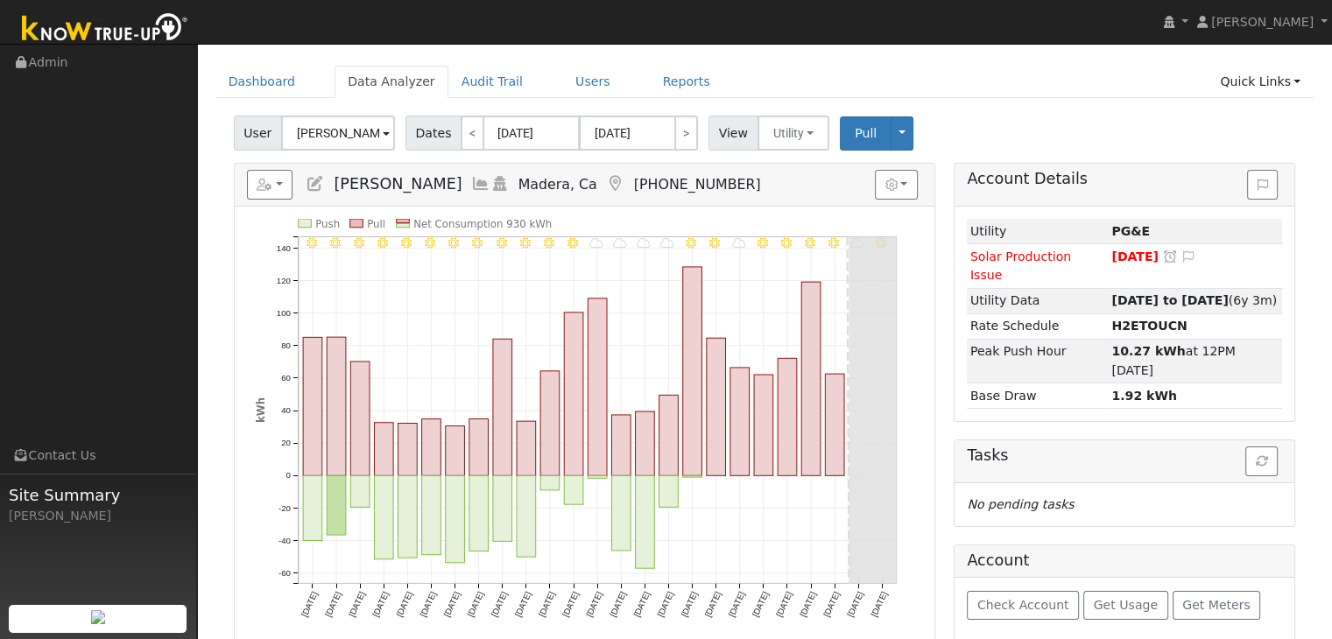
scroll to position [175, 0]
